Goal: Book appointment/travel/reservation

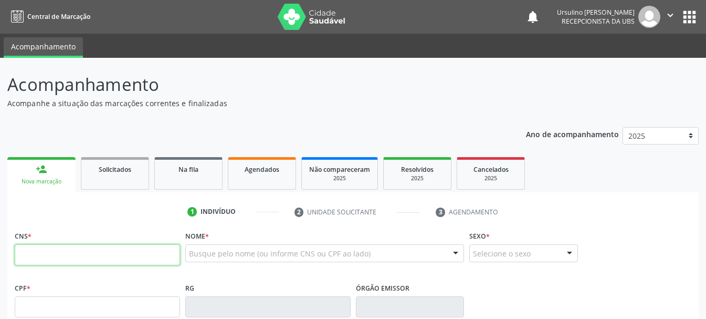
click at [71, 253] on input "text" at bounding box center [97, 254] width 165 height 21
type input "701 8052 0170 3076"
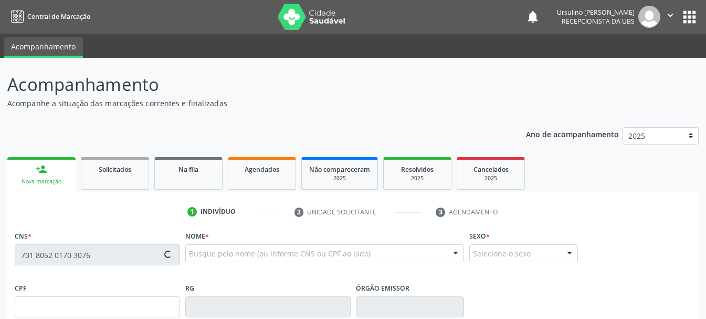
type input "728.848.274-04"
type input "2[DATE]"
type input "Cicera Maria da Conceicao"
type input "[PHONE_NUMBER]"
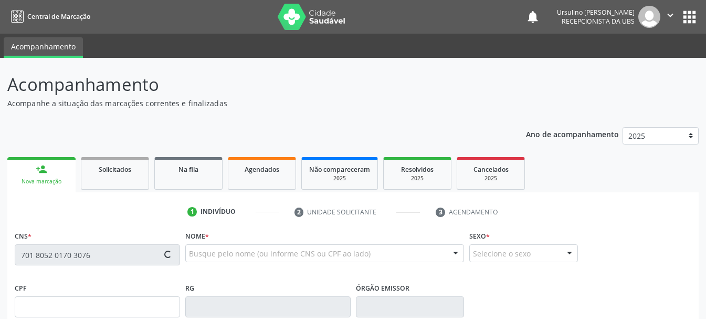
type input "10"
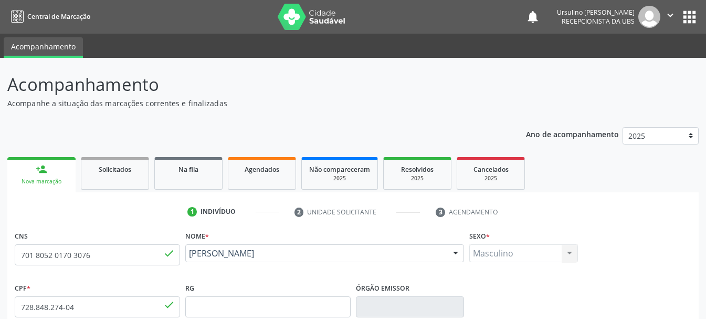
scroll to position [250, 0]
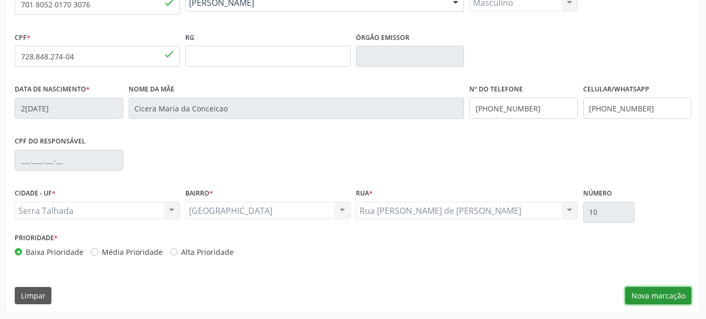
click at [651, 291] on button "Nova marcação" at bounding box center [658, 296] width 66 height 18
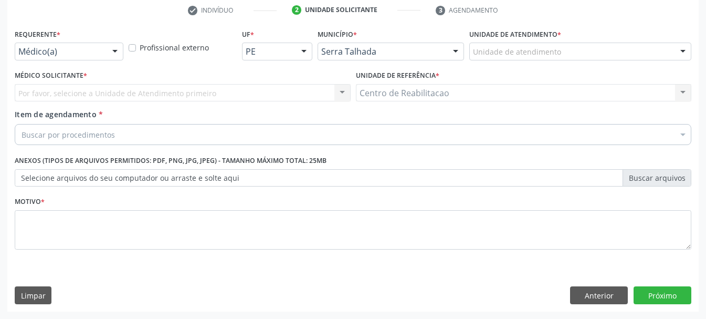
scroll to position [202, 0]
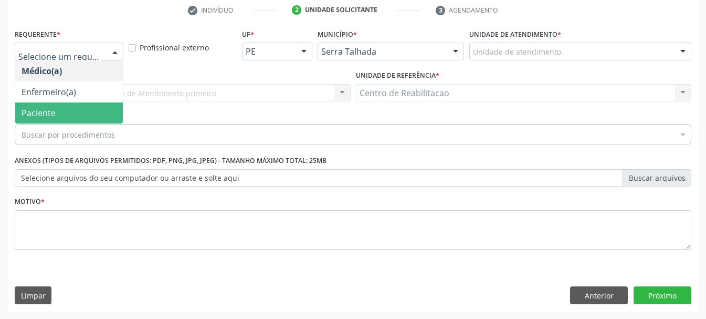
click at [73, 109] on span "Paciente" at bounding box center [69, 112] width 108 height 21
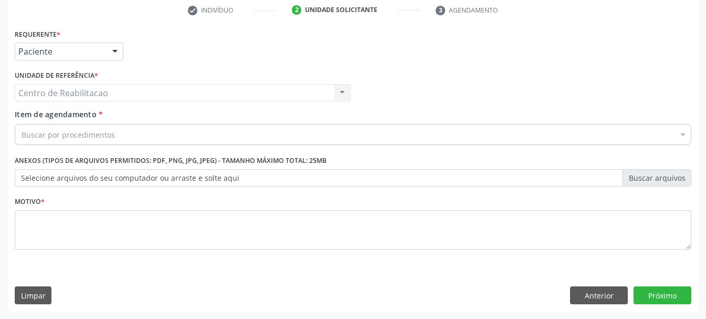
drag, startPoint x: 87, startPoint y: 132, endPoint x: 101, endPoint y: 138, distance: 15.5
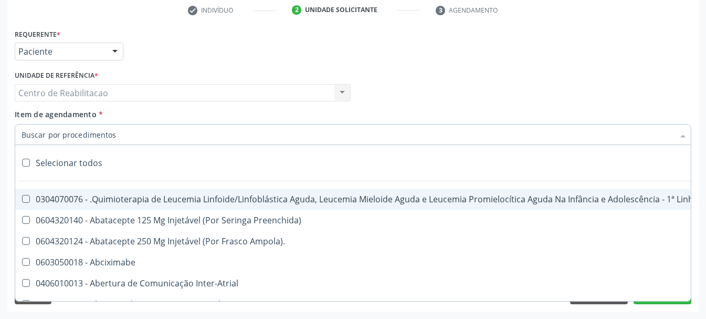
drag, startPoint x: 101, startPoint y: 136, endPoint x: 131, endPoint y: 108, distance: 41.2
click at [104, 128] on input "Item de agendamento *" at bounding box center [348, 134] width 652 height 21
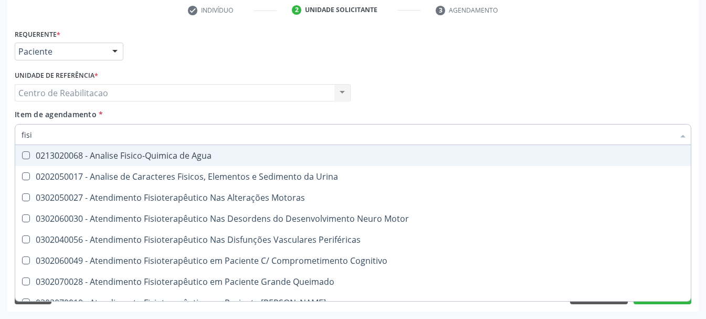
type input "fisio"
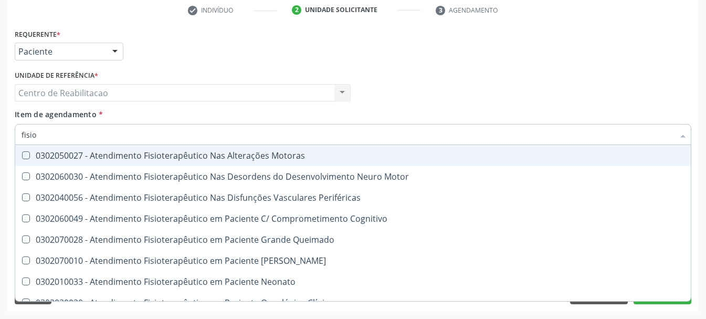
click at [268, 154] on div "0302050027 - Atendimento Fisioterapêutico Nas Alterações Motoras" at bounding box center [397, 155] width 751 height 8
checkbox Motoras "true"
click at [281, 118] on div "Item de agendamento * fisio Desfazer seleção 0302050027 - Atendimento Fisiotera…" at bounding box center [353, 125] width 676 height 33
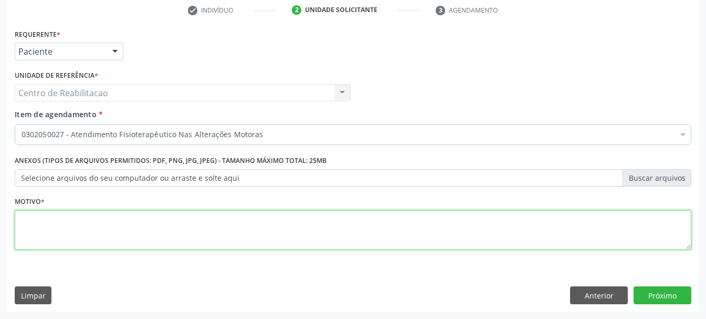
click at [214, 234] on textarea at bounding box center [353, 230] width 676 height 40
type textarea "."
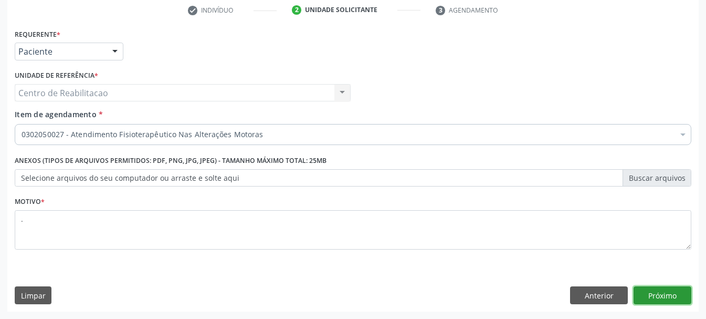
click at [662, 296] on button "Próximo" at bounding box center [662, 295] width 58 height 18
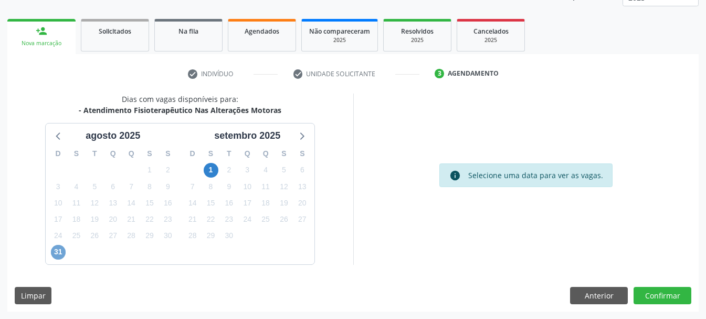
click at [57, 251] on span "31" at bounding box center [58, 252] width 15 height 15
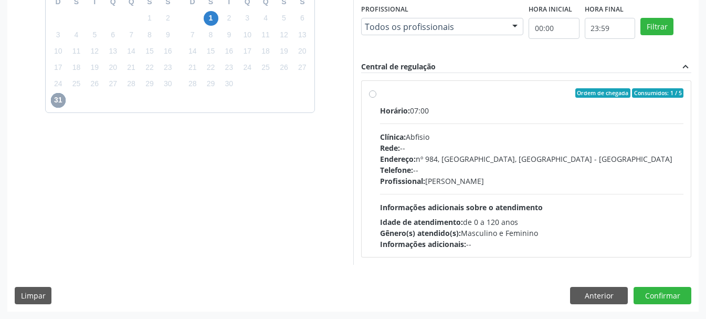
scroll to position [185, 0]
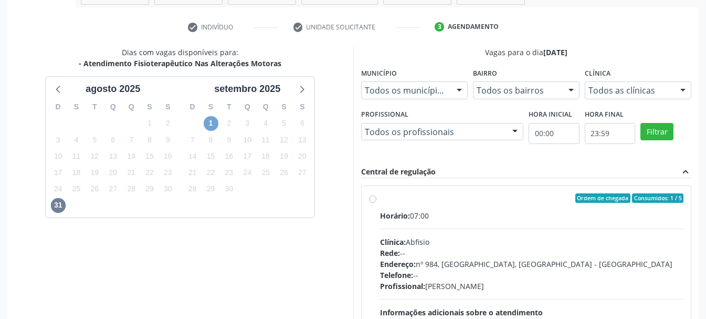
click at [208, 118] on span "1" at bounding box center [211, 123] width 15 height 15
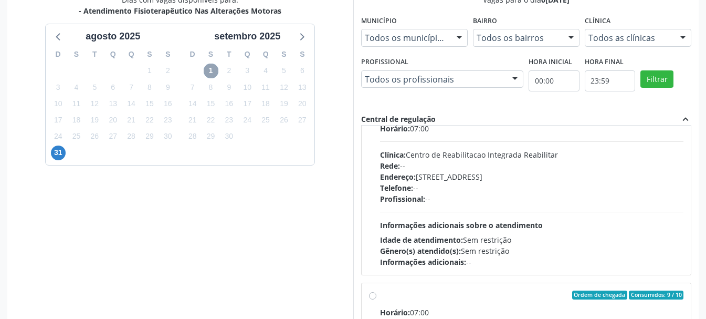
scroll to position [0, 0]
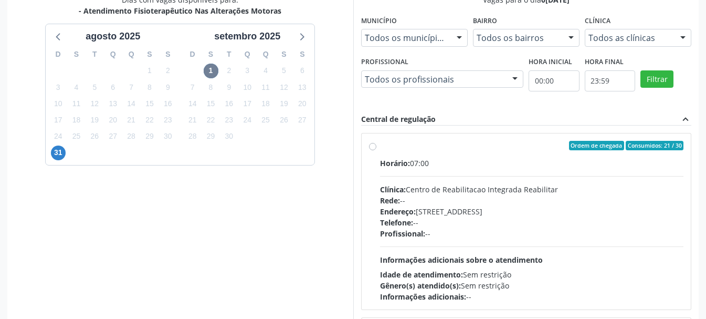
drag, startPoint x: 401, startPoint y: 152, endPoint x: 367, endPoint y: 151, distance: 34.6
click at [401, 151] on label "Ordem de chegada Consumidos: 21 / 30 Horário: 07:00 Clínica: Centro de Reabilit…" at bounding box center [532, 221] width 304 height 161
click at [376, 150] on input "Ordem de chegada Consumidos: 21 / 30 Horário: 07:00 Clínica: Centro de Reabilit…" at bounding box center [372, 145] width 7 height 9
radio input "true"
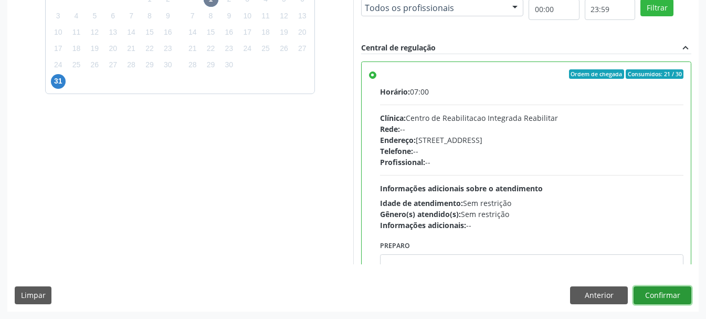
click at [674, 292] on button "Confirmar" at bounding box center [662, 295] width 58 height 18
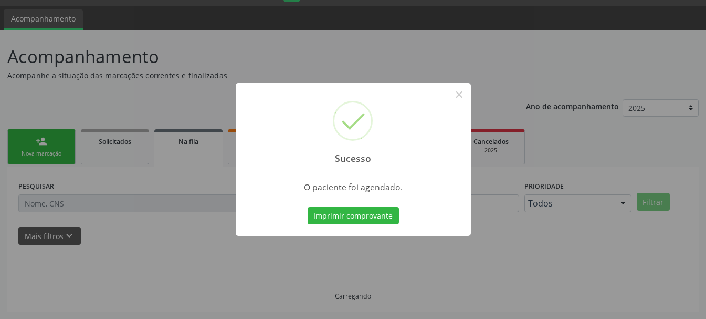
scroll to position [28, 0]
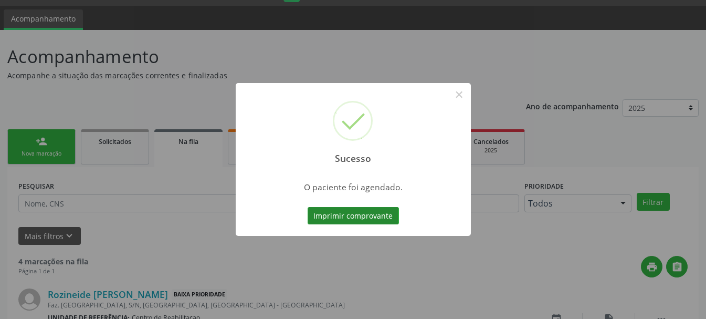
click at [376, 208] on button "Imprimir comprovante" at bounding box center [353, 216] width 91 height 18
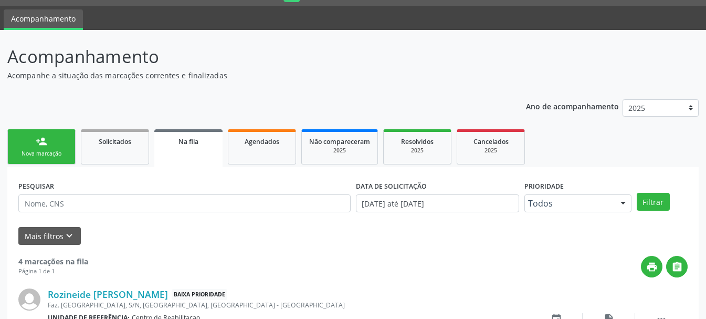
scroll to position [0, 0]
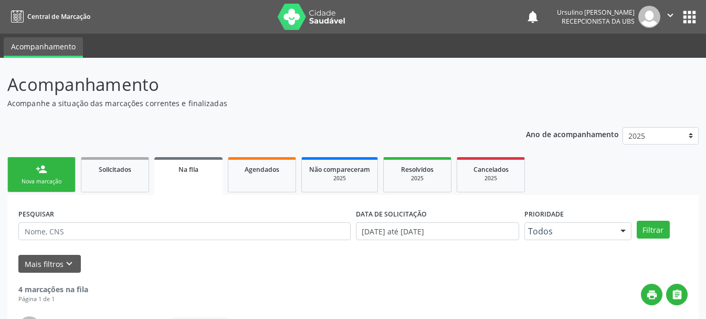
click at [683, 17] on button "apps" at bounding box center [689, 17] width 18 height 18
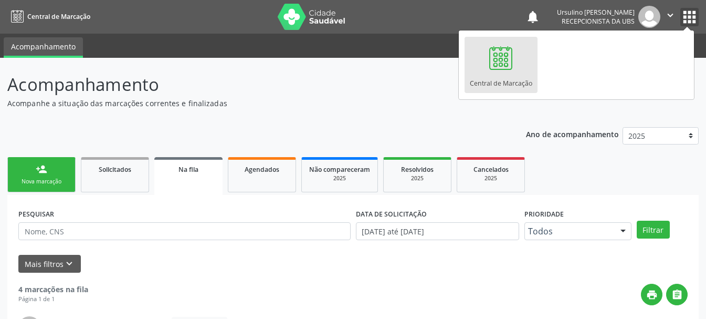
click at [670, 15] on icon "" at bounding box center [670, 15] width 12 height 12
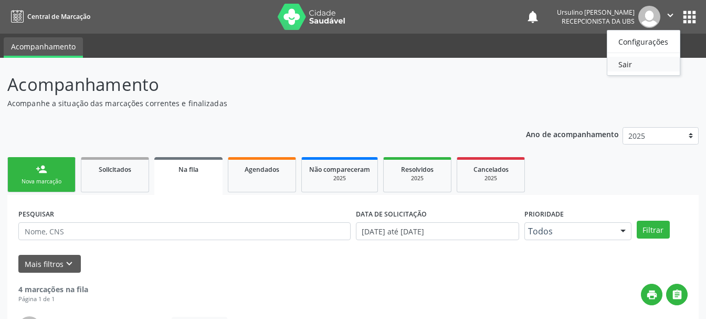
click at [622, 64] on link "Sair" at bounding box center [643, 64] width 72 height 15
